Goal: Task Accomplishment & Management: Use online tool/utility

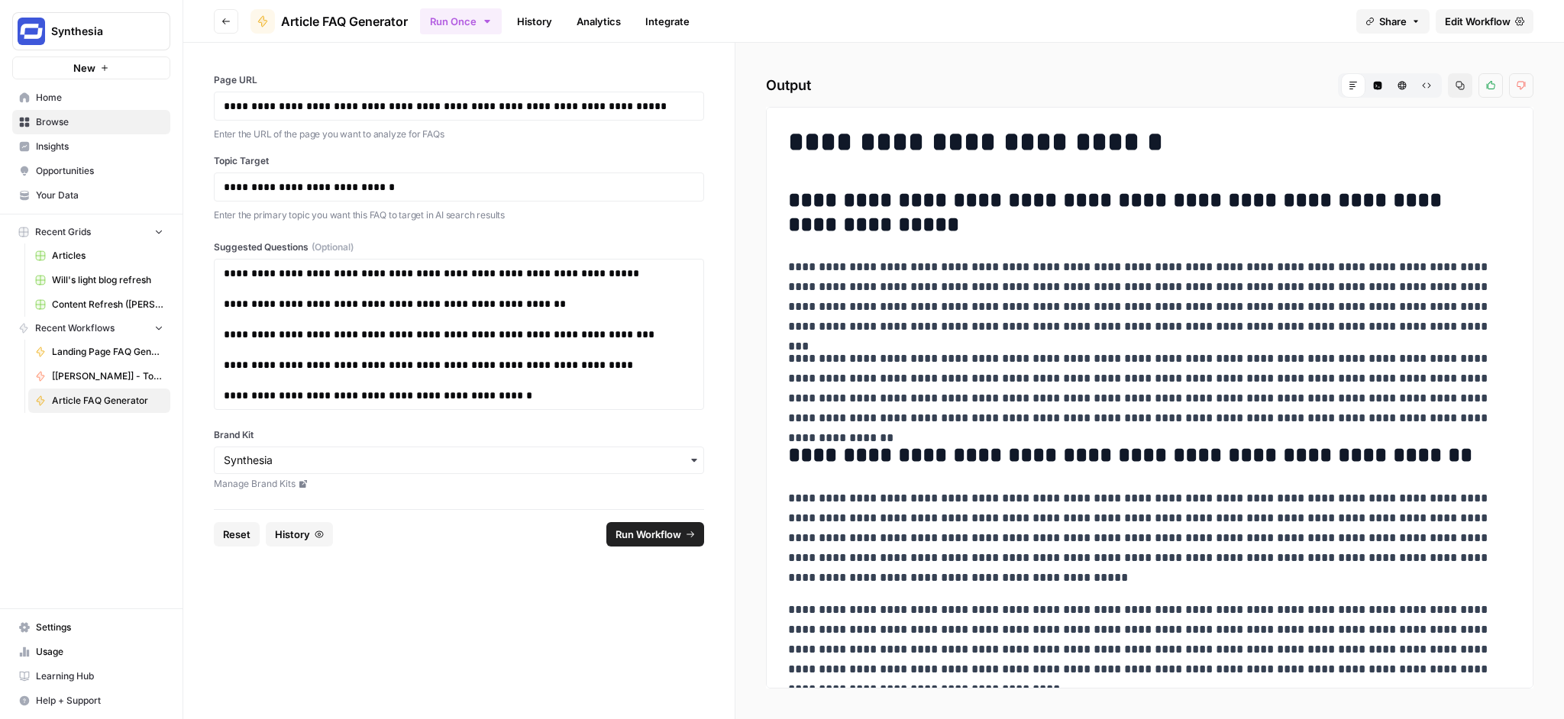
scroll to position [851, 0]
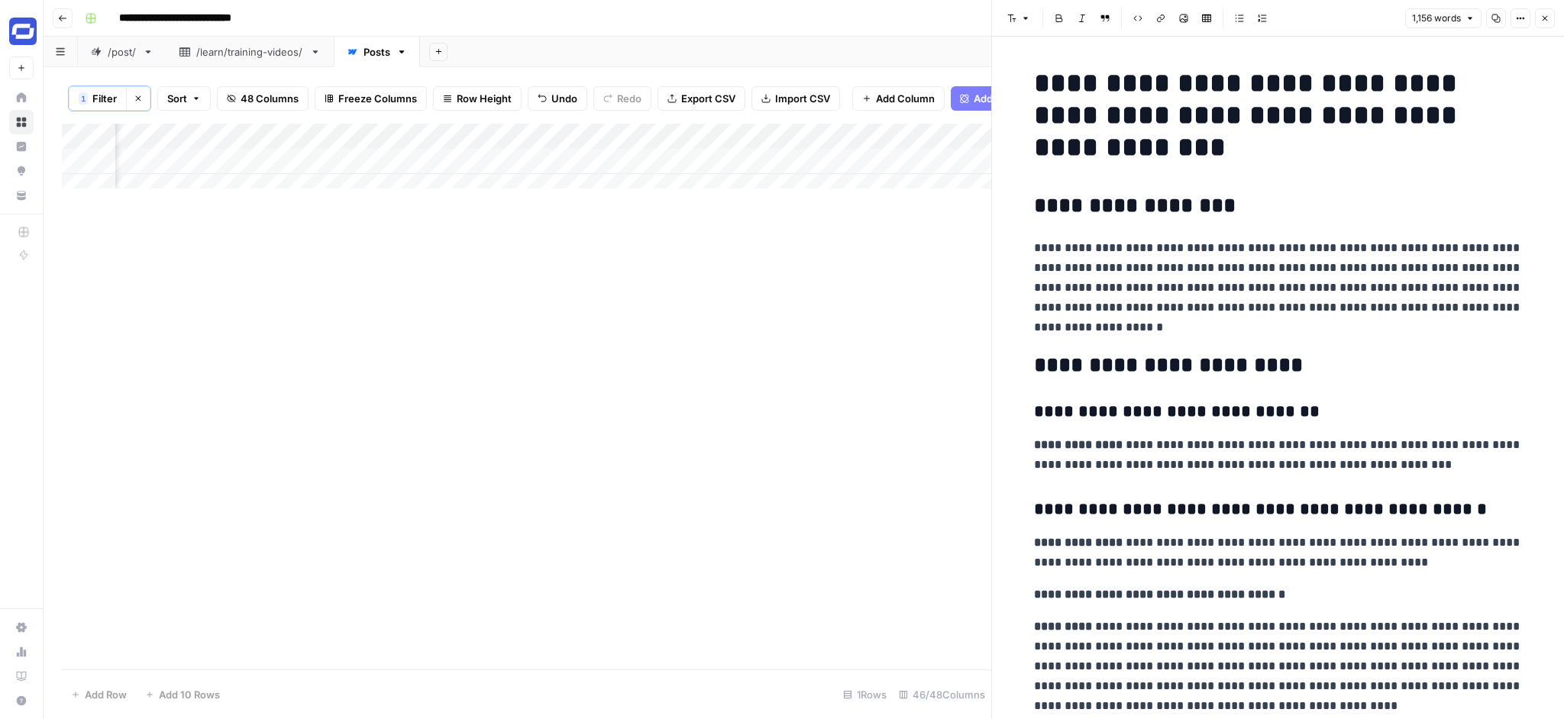
click at [1544, 19] on icon "button" at bounding box center [1544, 18] width 9 height 9
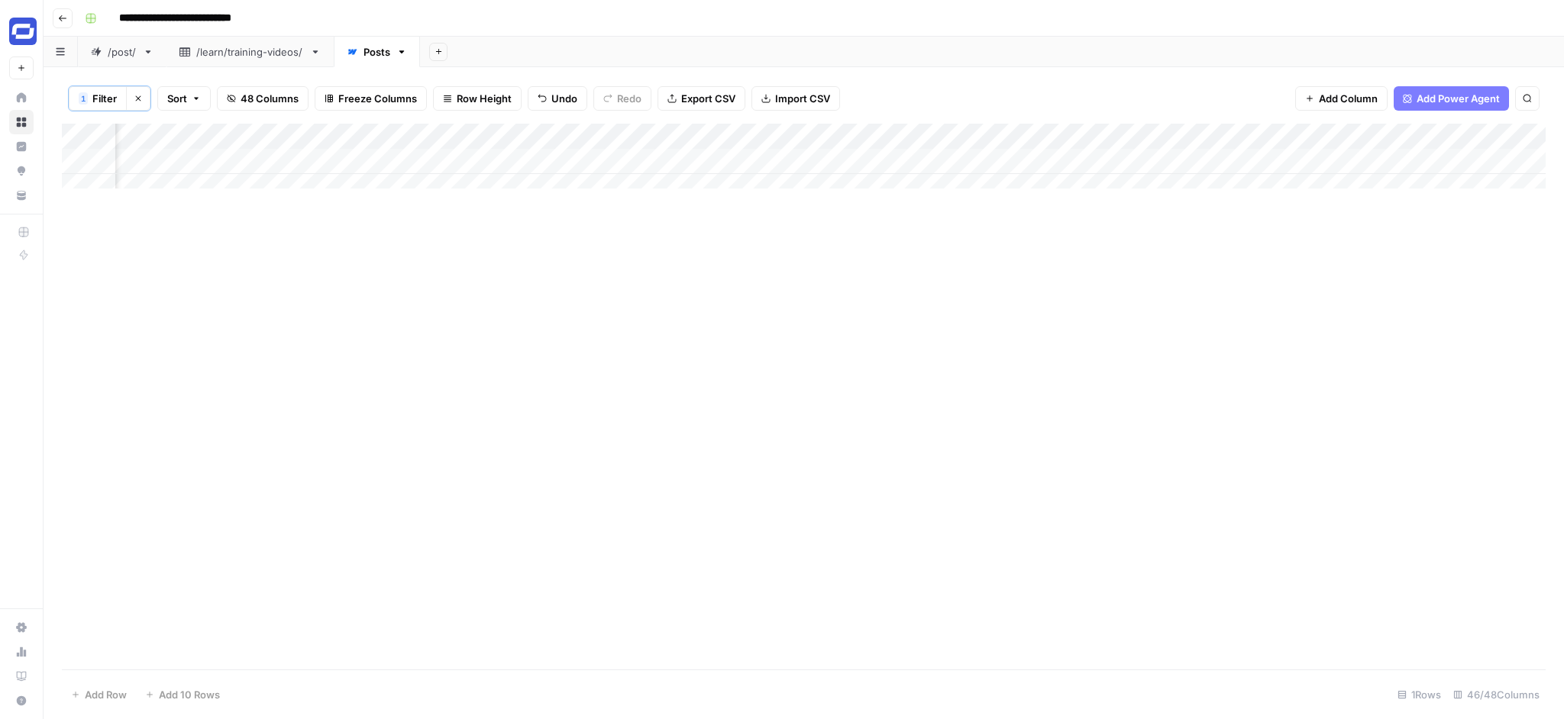
scroll to position [0, 5645]
click at [1324, 160] on div "Add Column" at bounding box center [804, 162] width 1484 height 76
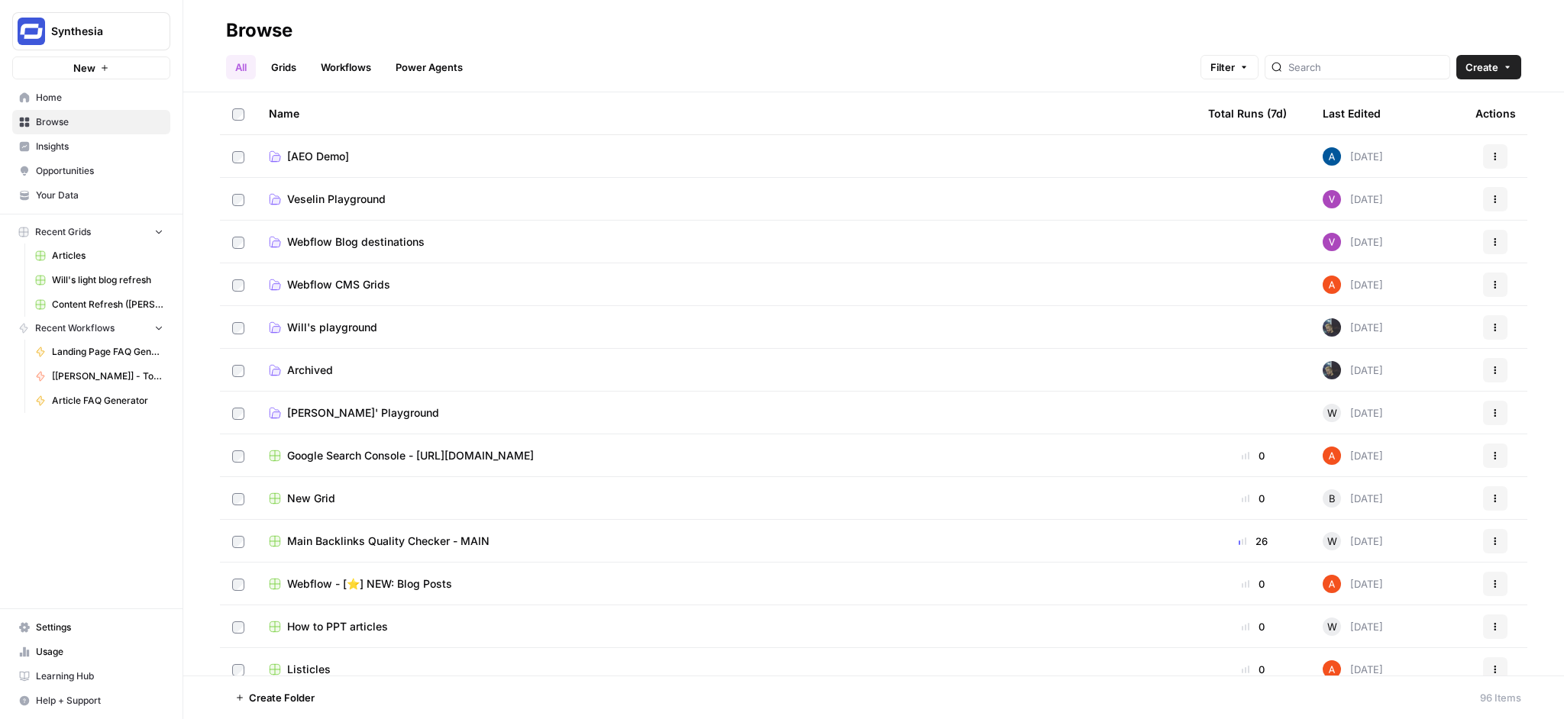
click at [359, 69] on link "Workflows" at bounding box center [346, 67] width 69 height 24
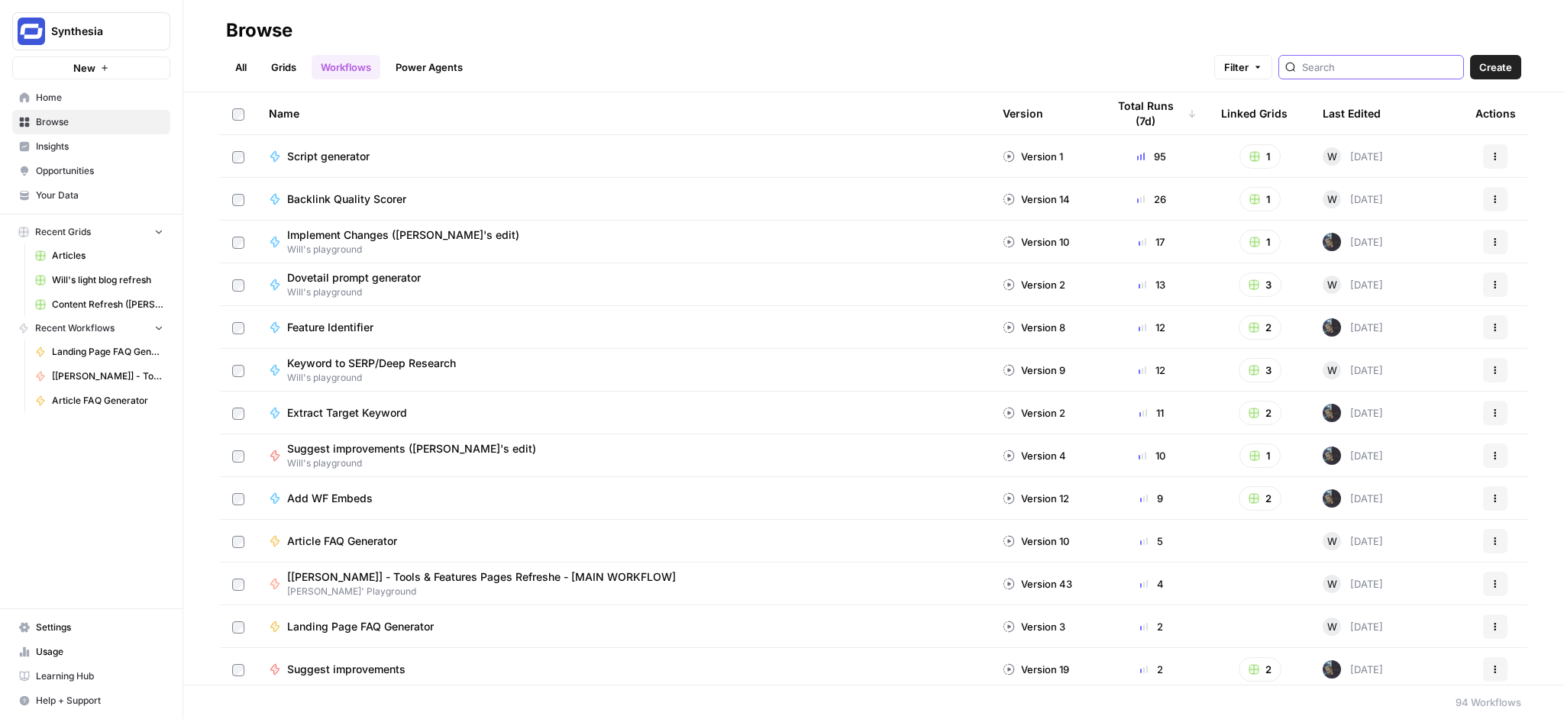
click at [1358, 66] on input "search" at bounding box center [1379, 67] width 155 height 15
click at [280, 61] on link "Grids" at bounding box center [284, 67] width 44 height 24
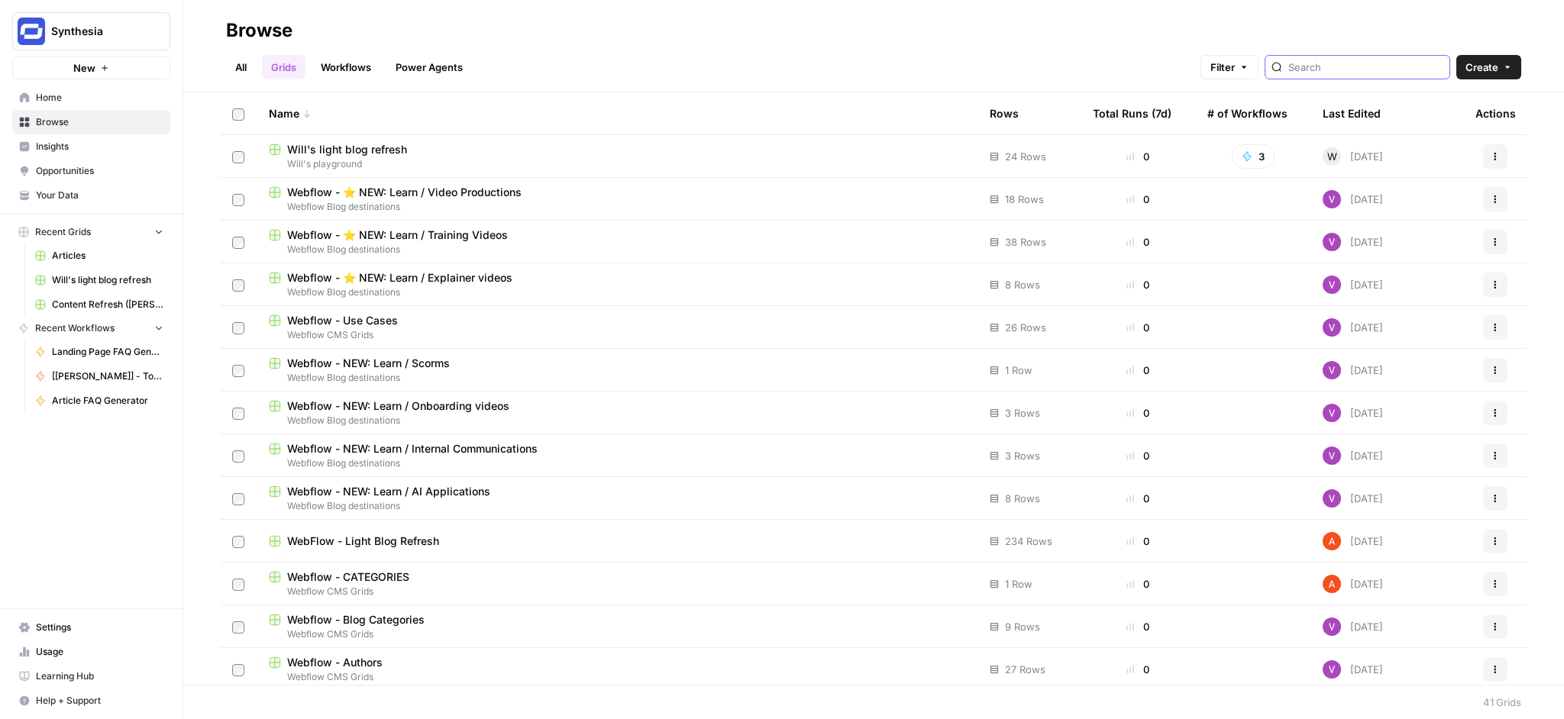
click at [1345, 71] on input "search" at bounding box center [1365, 67] width 155 height 15
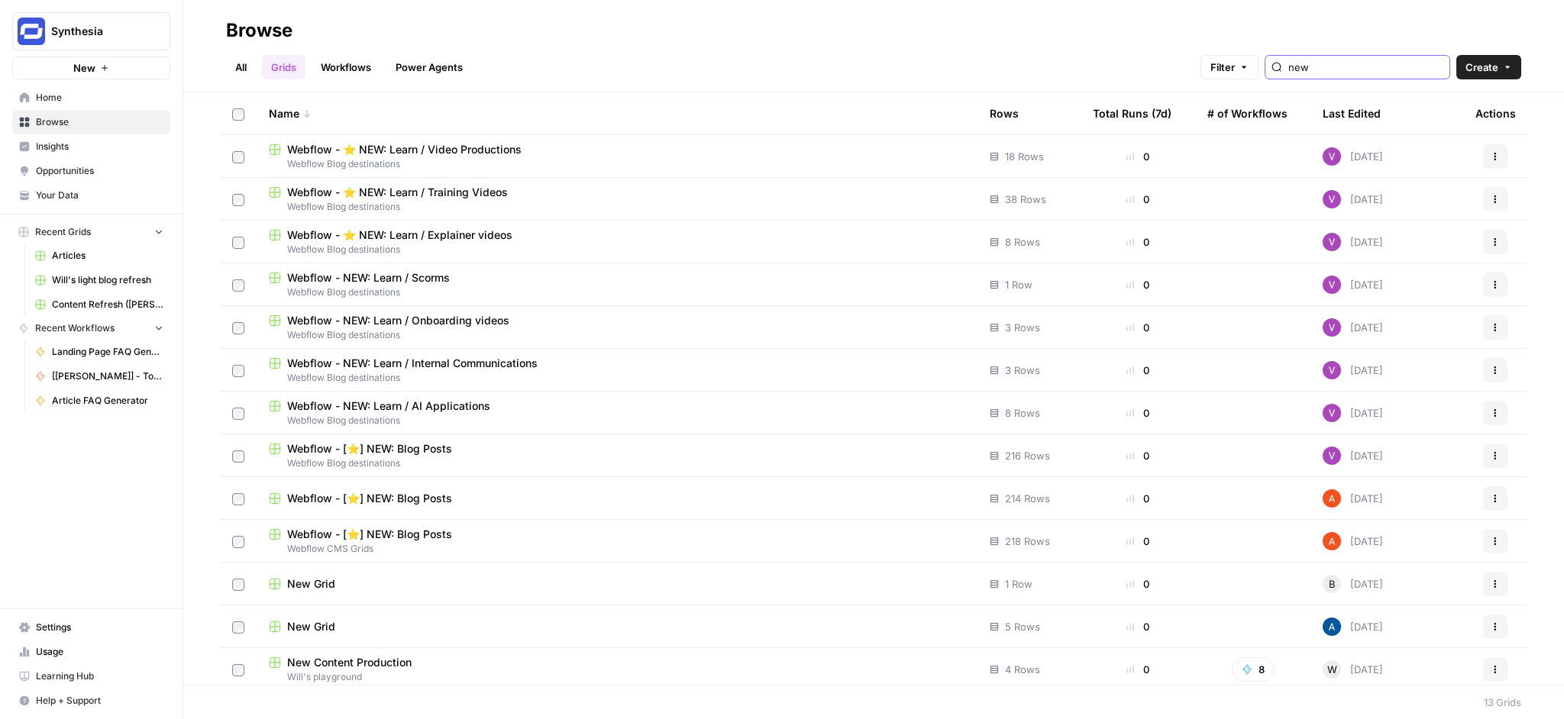
scroll to position [6, 0]
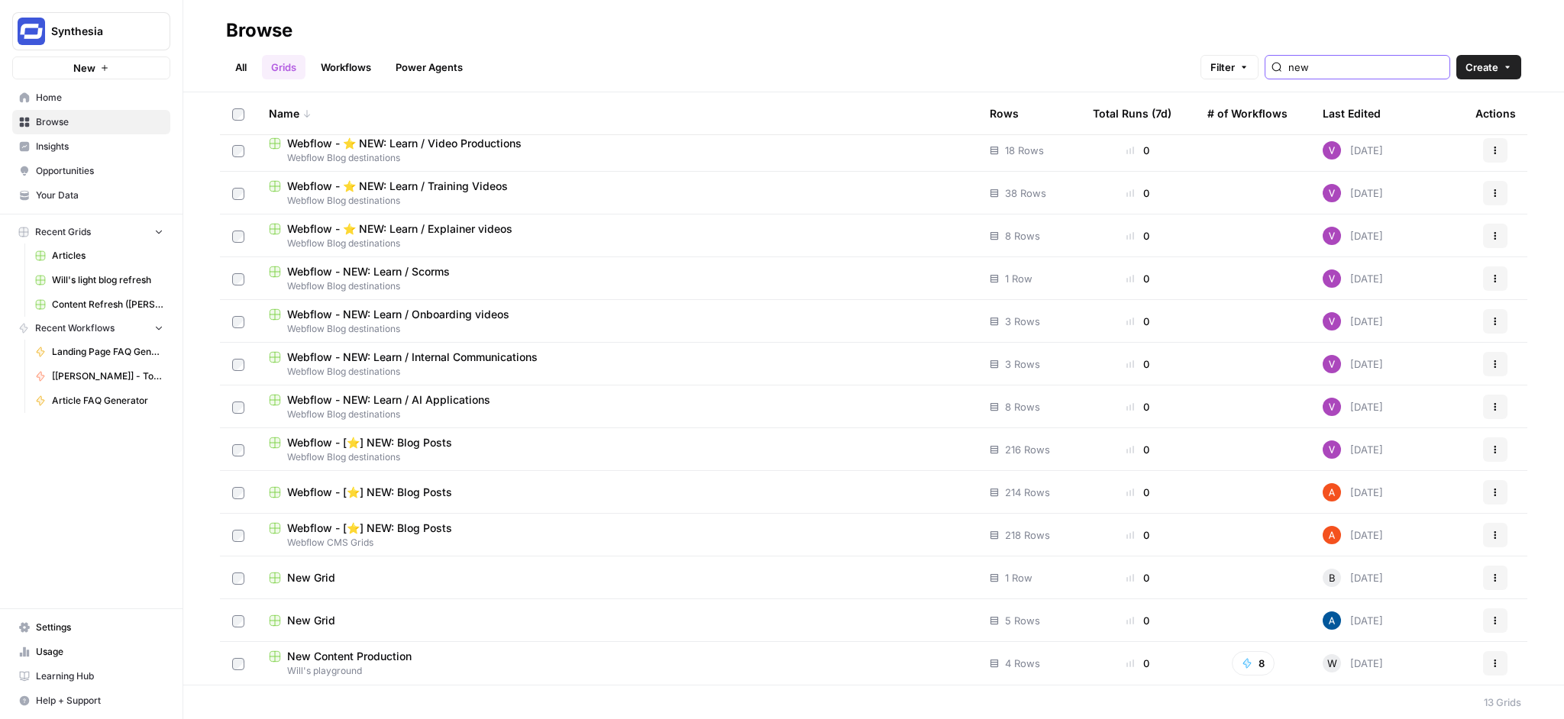
type input "new"
click at [373, 658] on span "New Content Production" at bounding box center [349, 656] width 124 height 15
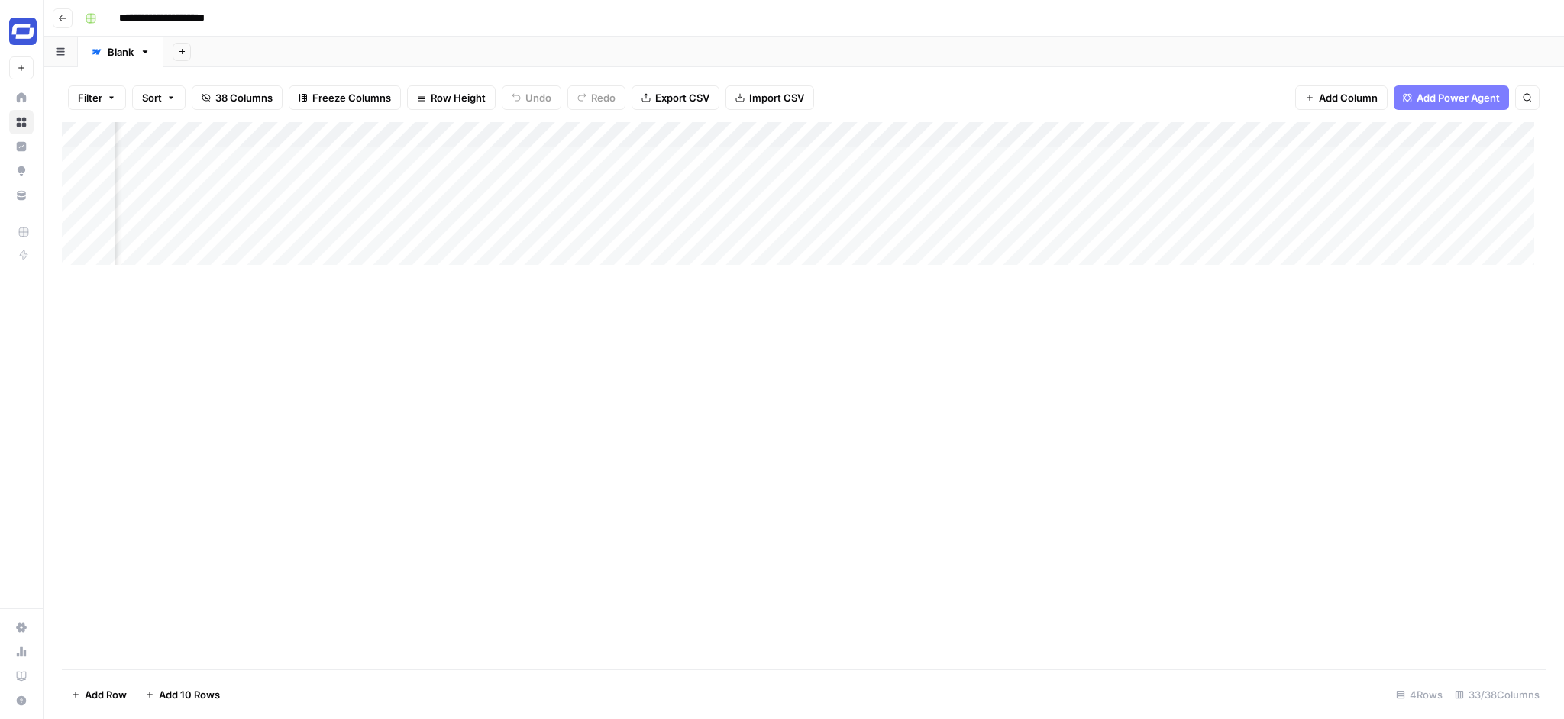
scroll to position [0, 2506]
click at [729, 135] on div "Add Column" at bounding box center [804, 199] width 1484 height 154
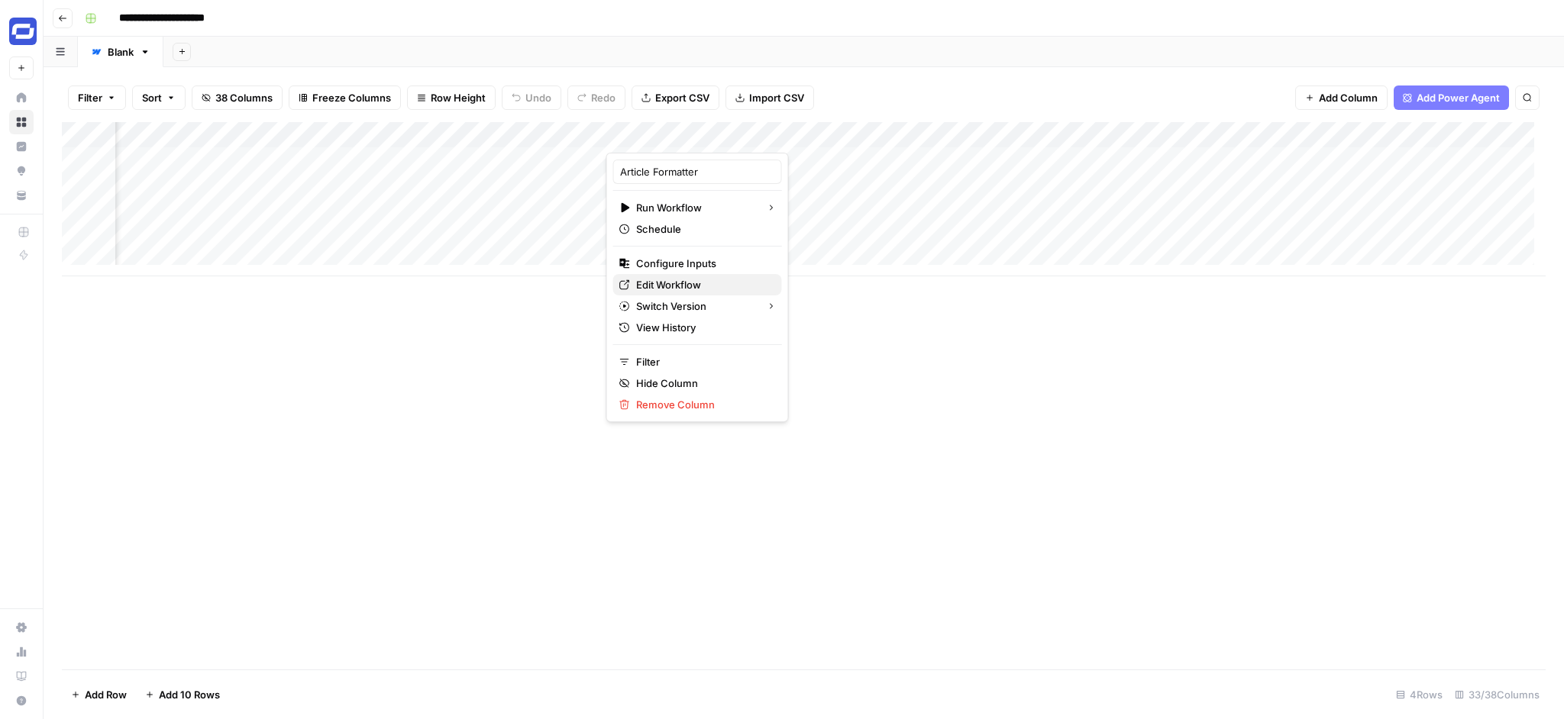
click at [672, 278] on span "Edit Workflow" at bounding box center [703, 284] width 134 height 15
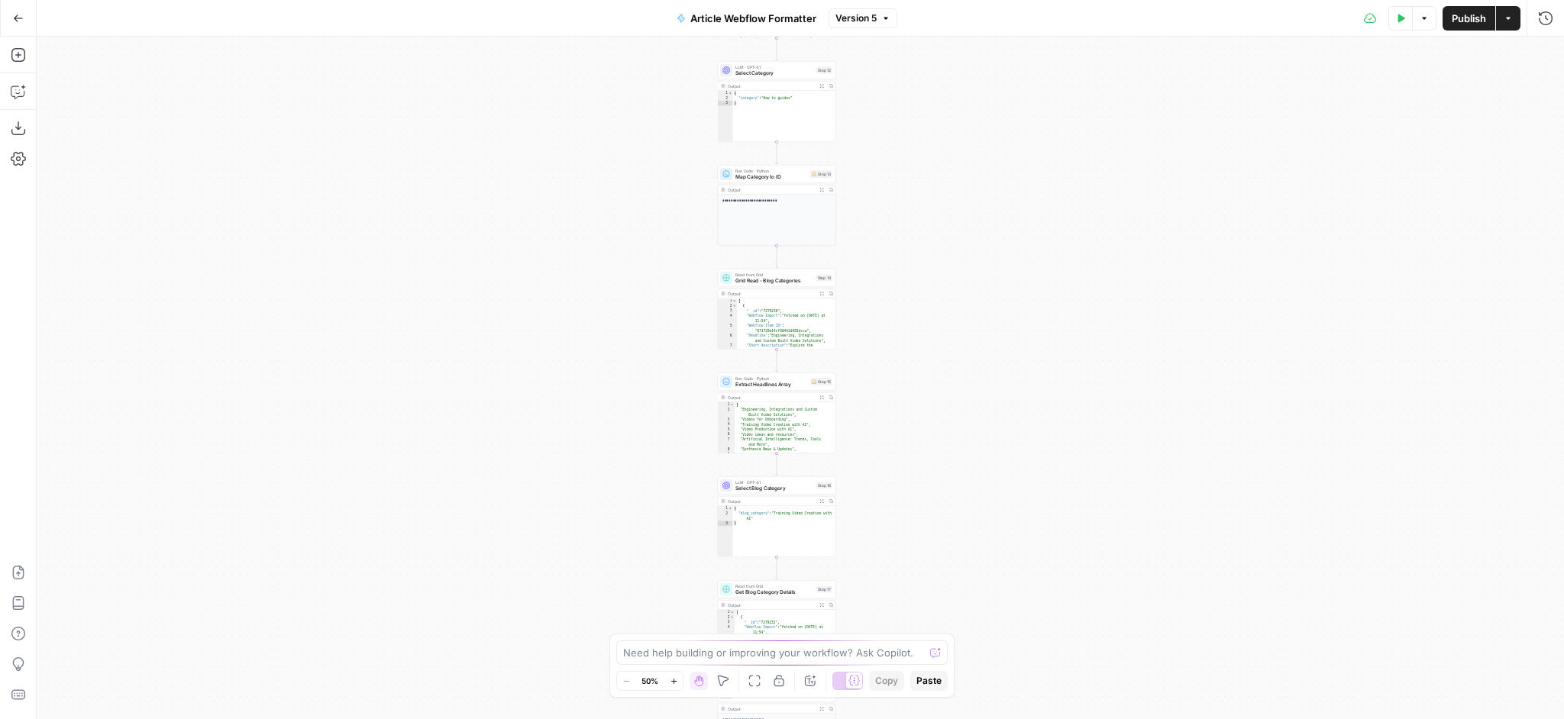
drag, startPoint x: 985, startPoint y: 267, endPoint x: 962, endPoint y: 365, distance: 100.6
click at [962, 365] on div "Workflow Input Settings Inputs LLM · GPT-4o Extract title Step 2 Output Expand …" at bounding box center [800, 378] width 1527 height 683
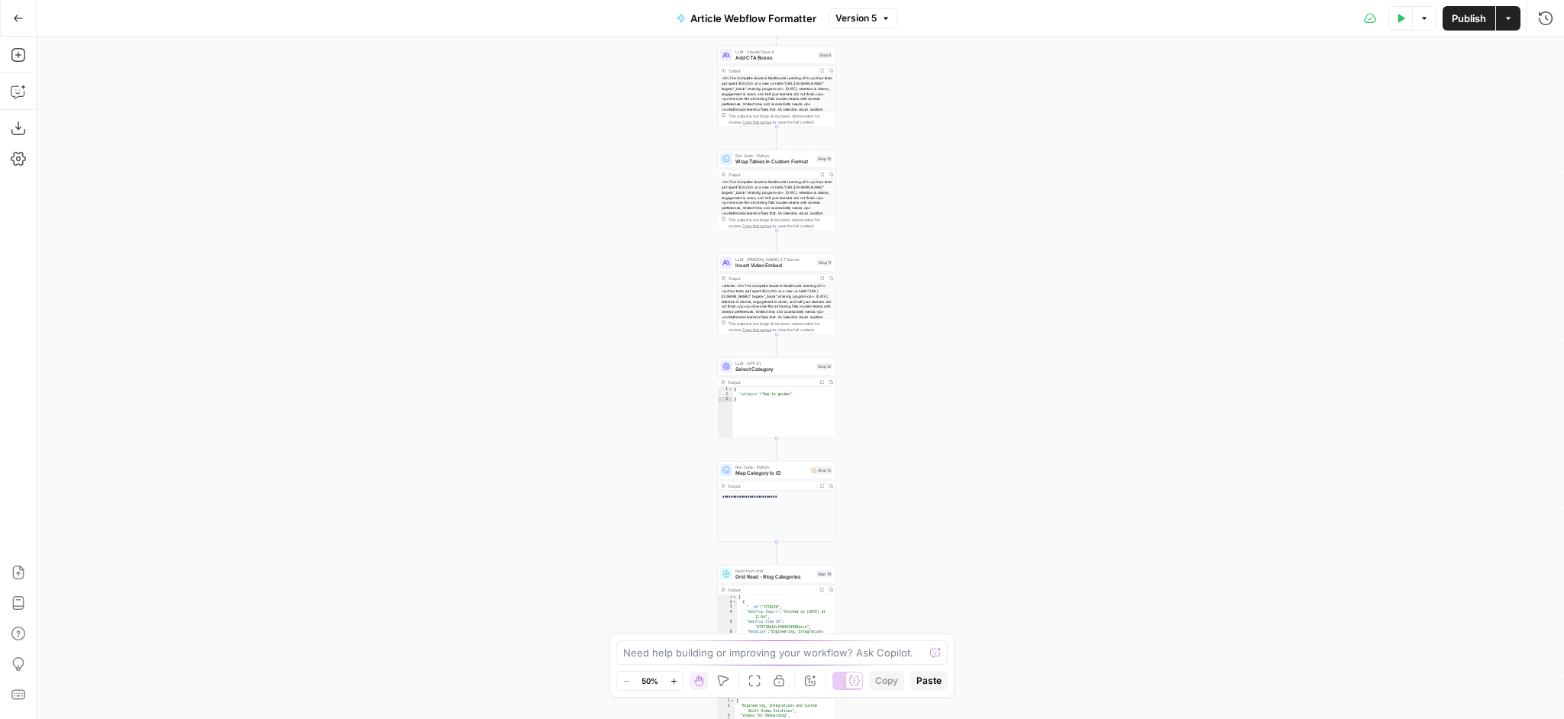
drag, startPoint x: 991, startPoint y: 162, endPoint x: 990, endPoint y: 457, distance: 294.8
click at [990, 457] on div "Workflow Input Settings Inputs LLM · GPT-4o Extract title Step 2 Output Expand …" at bounding box center [800, 378] width 1527 height 683
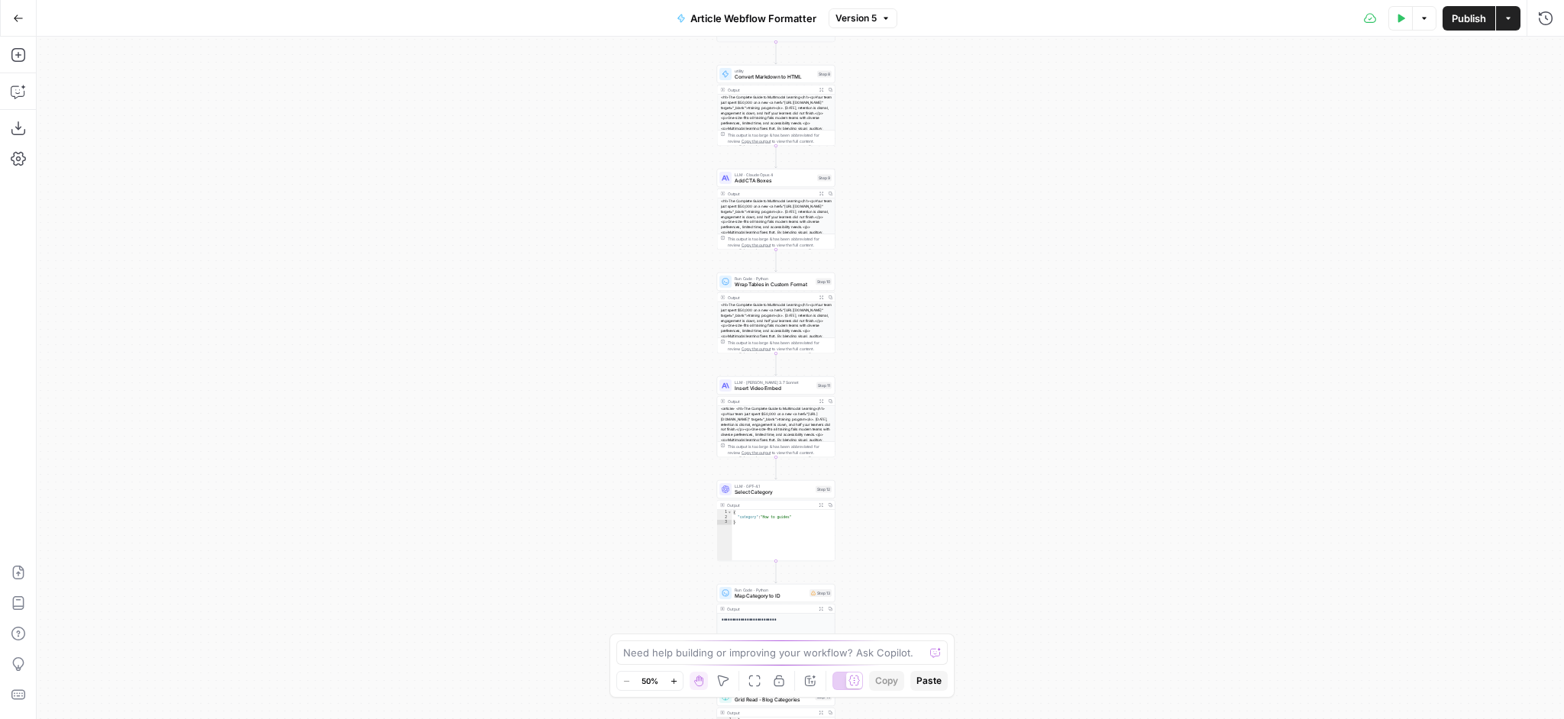
drag, startPoint x: 1017, startPoint y: 238, endPoint x: 1017, endPoint y: 363, distance: 125.3
click at [1017, 363] on div "Workflow Input Settings Inputs LLM · GPT-4o Extract title Step 2 Output Expand …" at bounding box center [800, 378] width 1527 height 683
click at [780, 282] on span "Wrap Tables in Custom Format" at bounding box center [774, 286] width 78 height 8
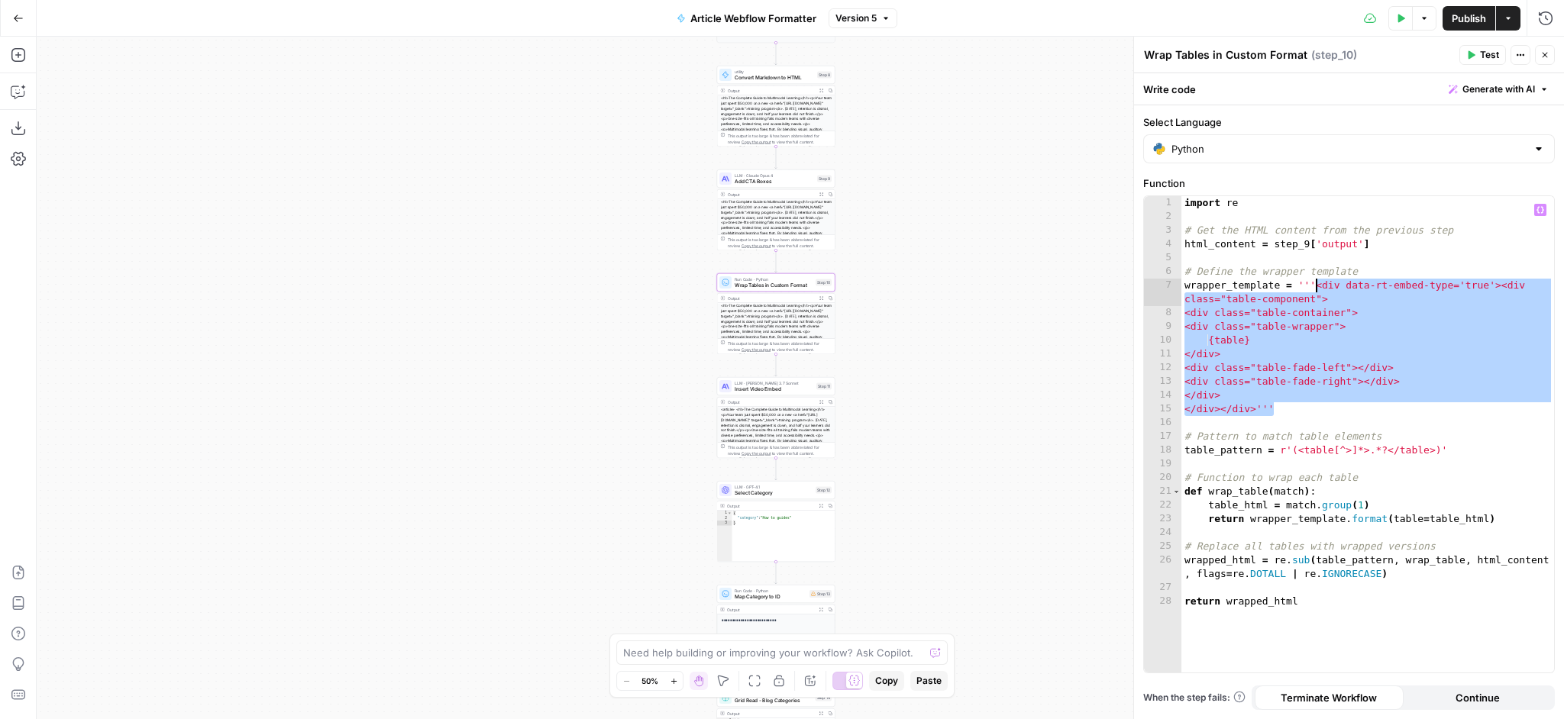
drag, startPoint x: 1278, startPoint y: 409, endPoint x: 1316, endPoint y: 285, distance: 130.2
click at [1316, 285] on div "import re # Get the HTML content from the previous step html_content = step_9 […" at bounding box center [1367, 448] width 373 height 504
type textarea "**********"
